Goal: Task Accomplishment & Management: Use online tool/utility

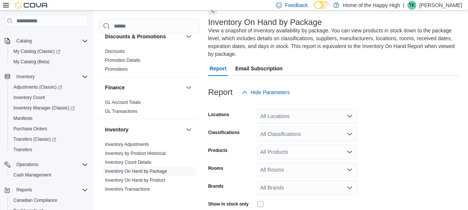
scroll to position [177, 0]
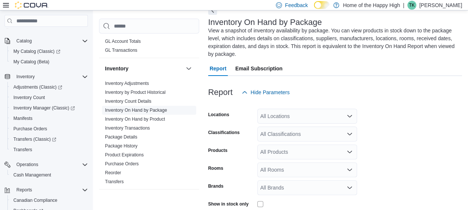
click at [160, 109] on link "Inventory On Hand by Package" at bounding box center [136, 110] width 62 height 5
click at [164, 109] on link "Inventory On Hand by Package" at bounding box center [136, 110] width 62 height 5
click at [305, 117] on div "All Locations" at bounding box center [307, 116] width 100 height 15
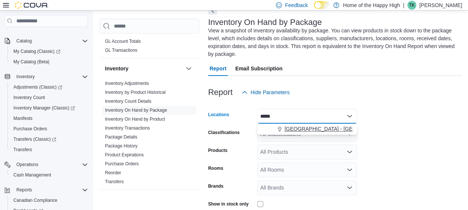
type input "*****"
click at [313, 129] on span "[GEOGRAPHIC_DATA] - [GEOGRAPHIC_DATA] - Pop's Cannabis" at bounding box center [361, 128] width 154 height 7
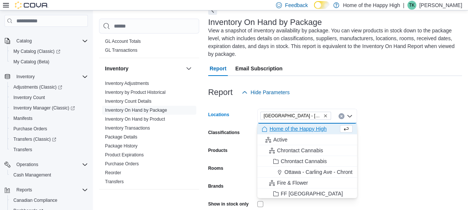
click at [371, 126] on form "Locations [GEOGRAPHIC_DATA] - [GEOGRAPHIC_DATA] - Pop's Cannabis Combo box. Sel…" at bounding box center [335, 172] width 254 height 145
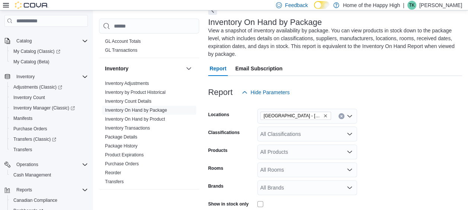
click at [348, 132] on icon "Open list of options" at bounding box center [349, 134] width 6 height 6
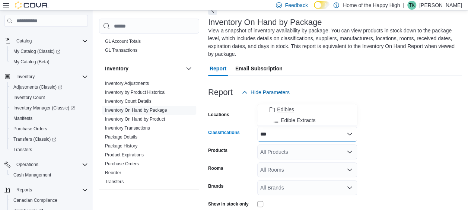
type input "***"
click at [283, 107] on span "Edibles" at bounding box center [285, 109] width 17 height 7
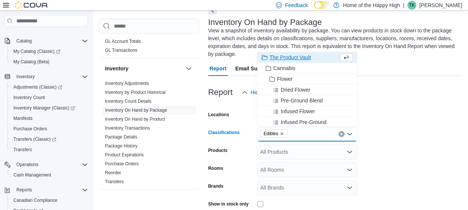
click at [397, 123] on form "Locations [GEOGRAPHIC_DATA] - [GEOGRAPHIC_DATA] - Pop's Cannabis Classification…" at bounding box center [335, 172] width 254 height 145
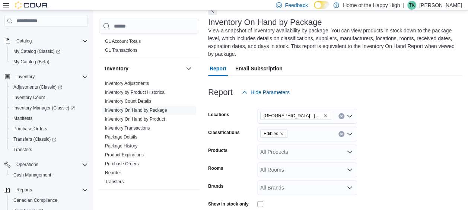
scroll to position [90, 0]
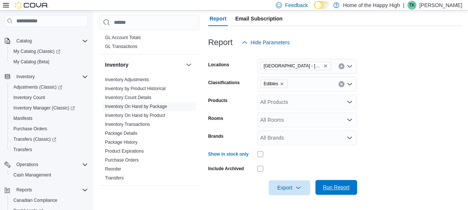
click at [332, 186] on span "Run Report" at bounding box center [336, 186] width 27 height 7
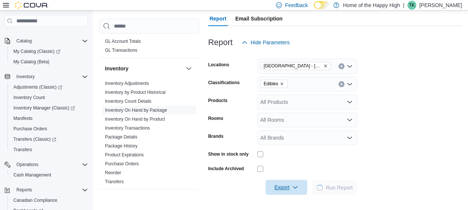
click at [297, 188] on icon "button" at bounding box center [295, 187] width 6 height 6
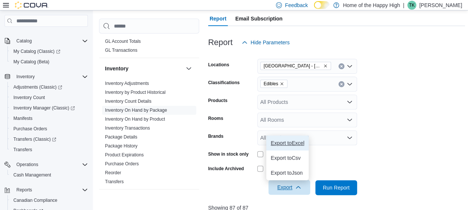
click at [296, 142] on span "Export to Excel" at bounding box center [286, 143] width 33 height 6
